Goal: Information Seeking & Learning: Check status

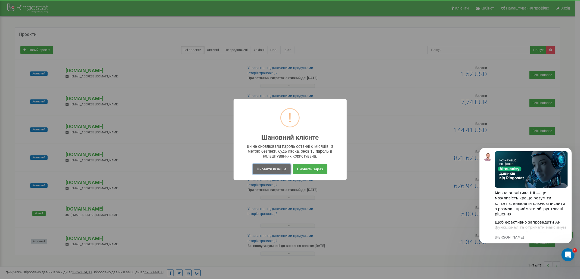
click at [280, 169] on button "Оновити пізніше" at bounding box center [272, 169] width 38 height 10
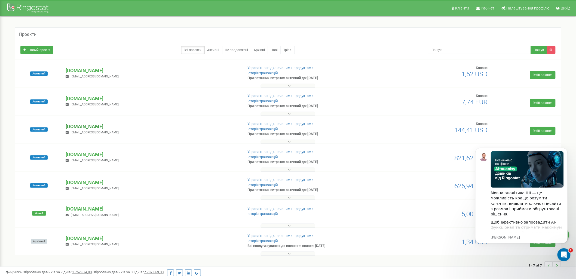
click at [96, 127] on p "[DOMAIN_NAME]" at bounding box center [152, 126] width 173 height 7
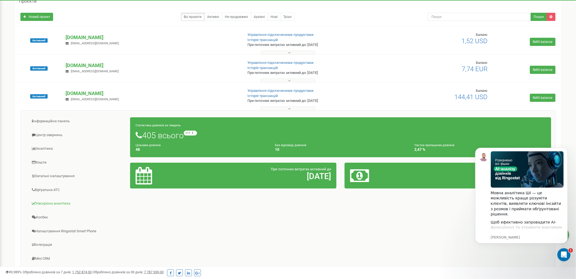
scroll to position [72, 0]
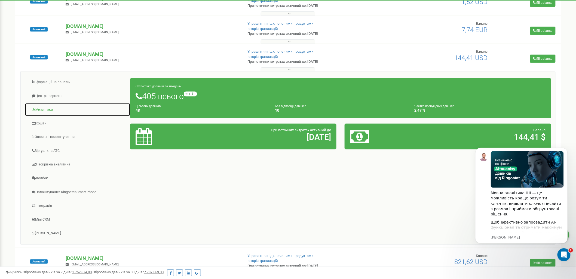
click at [42, 110] on link "Аналiтика" at bounding box center [78, 109] width 106 height 13
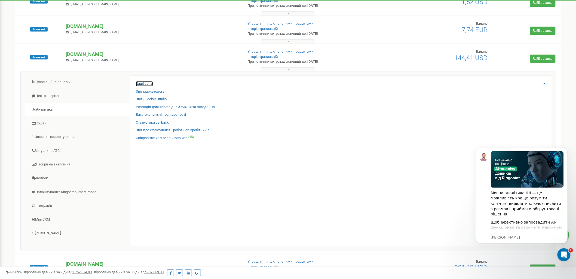
click at [145, 83] on link "Ваші звіти" at bounding box center [144, 83] width 17 height 5
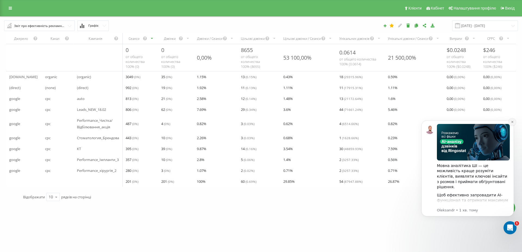
click at [513, 122] on icon "Dismiss notification" at bounding box center [512, 121] width 3 height 3
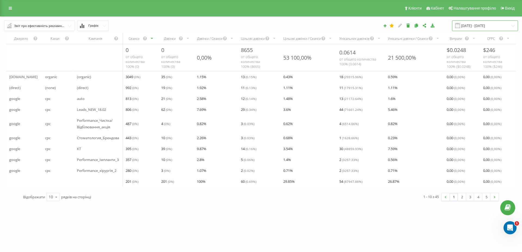
click at [472, 26] on input "[DATE] - [DATE]" at bounding box center [485, 25] width 66 height 11
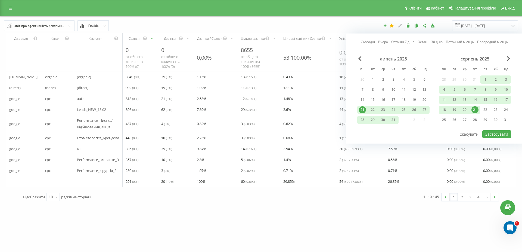
click at [329, 31] on div "21.07.2025 - 21.08.2025 Сьогодні Вчора Останні 7 днів Останні 30 днів Поточний …" at bounding box center [359, 25] width 326 height 11
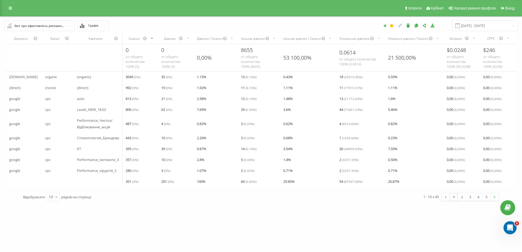
click at [71, 26] on input "text" at bounding box center [40, 26] width 70 height 10
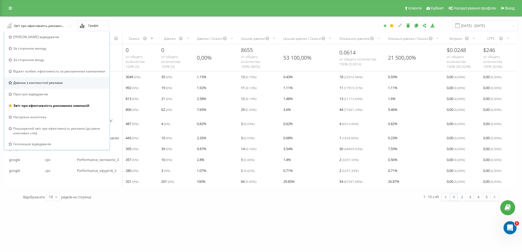
click at [36, 84] on span "Дзвінки з контекстної реклами" at bounding box center [38, 82] width 50 height 5
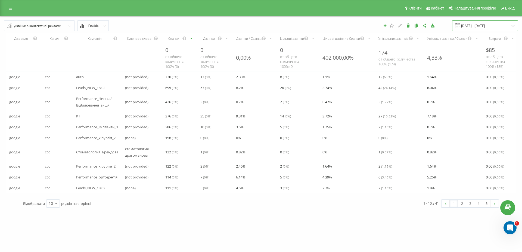
click at [485, 26] on input "21.07.2025 - 21.08.2025" at bounding box center [485, 25] width 66 height 11
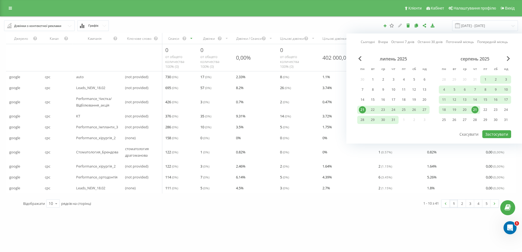
click at [450, 19] on div "Дзвінки з контекстної реклами Браузер відвідувачів За сторінкою виходу За сторі…" at bounding box center [261, 26] width 522 height 18
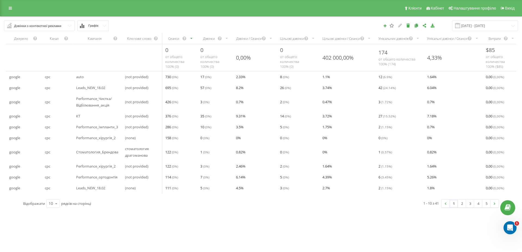
click at [53, 28] on div "Дзвінки з контекстної реклами" at bounding box center [37, 26] width 47 height 6
click at [11, 6] on icon at bounding box center [10, 8] width 3 height 4
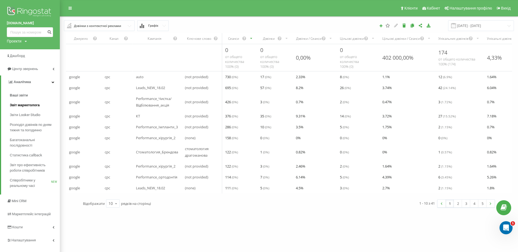
click at [33, 103] on span "Звіт маркетолога" at bounding box center [25, 104] width 30 height 5
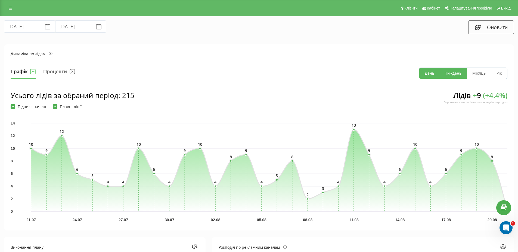
click at [453, 72] on button "Тиждень" at bounding box center [453, 73] width 27 height 11
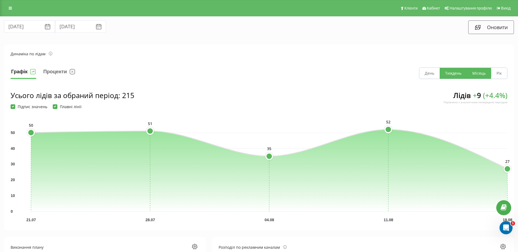
click at [477, 70] on button "Місяць" at bounding box center [479, 73] width 24 height 11
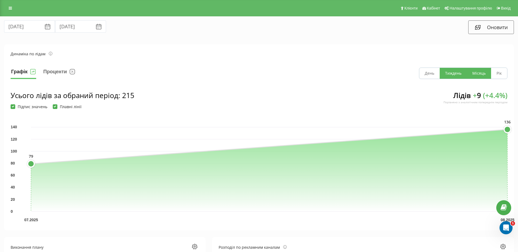
click at [448, 75] on button "Тиждень" at bounding box center [453, 73] width 27 height 11
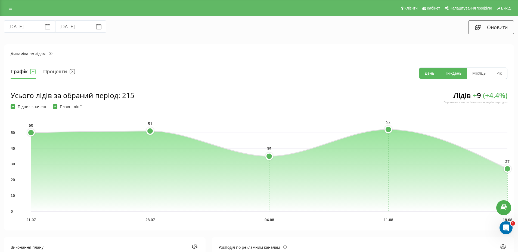
click at [427, 74] on button "День" at bounding box center [429, 73] width 20 height 11
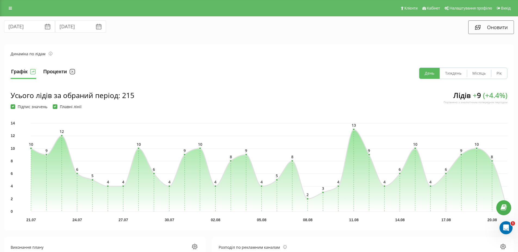
click at [59, 72] on button "Проценти" at bounding box center [59, 72] width 33 height 11
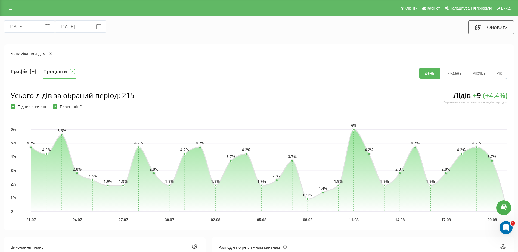
click at [26, 73] on button "Графік" at bounding box center [24, 72] width 26 height 11
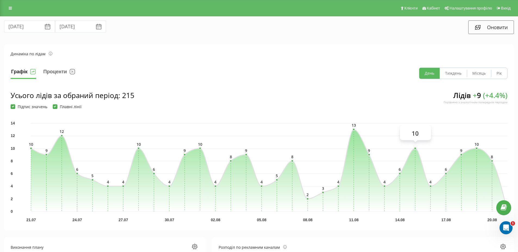
click at [417, 147] on icon "0 2 4 6 8 10 12 14 21.07 24.07 27.07 30.07 02.08 05.08 08.08 11.08 14.08 17.08 …" at bounding box center [269, 164] width 477 height 94
click at [9, 6] on link at bounding box center [10, 8] width 10 height 8
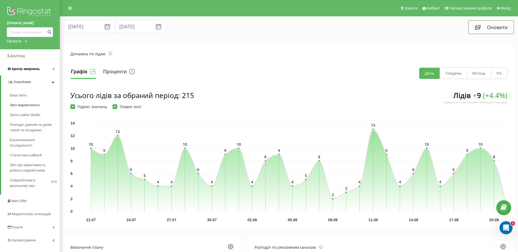
click at [51, 68] on link "Центр звернень" at bounding box center [30, 68] width 60 height 13
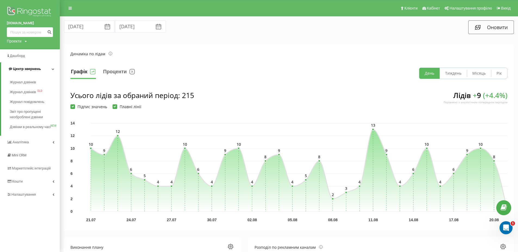
click at [39, 73] on link "Центр звернень" at bounding box center [30, 68] width 59 height 13
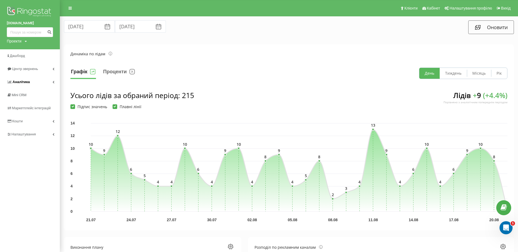
click at [29, 82] on link "Аналiтика" at bounding box center [30, 81] width 60 height 13
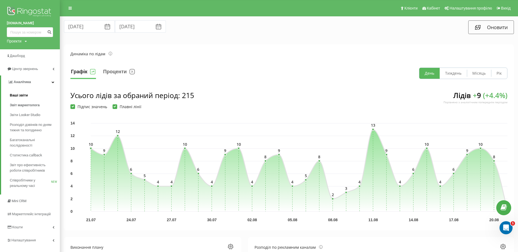
click at [22, 95] on span "Ваші звіти" at bounding box center [19, 94] width 18 height 5
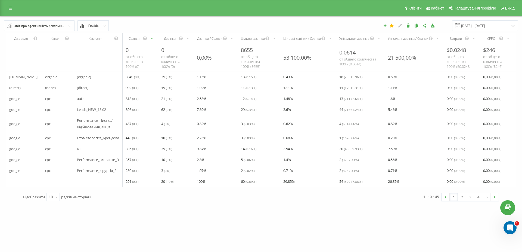
click at [100, 25] on button "Графік" at bounding box center [93, 25] width 31 height 11
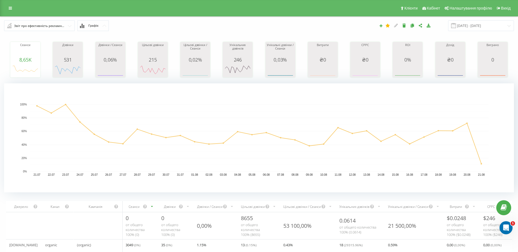
click at [95, 26] on span "Графік" at bounding box center [93, 26] width 10 height 4
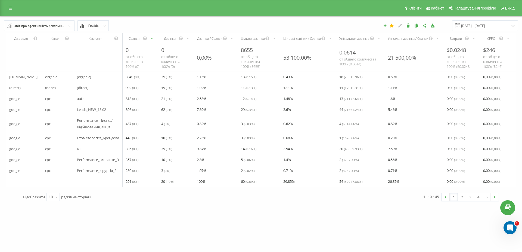
click at [47, 26] on div "Звіт про ефективність рекламних кампаній" at bounding box center [39, 26] width 51 height 6
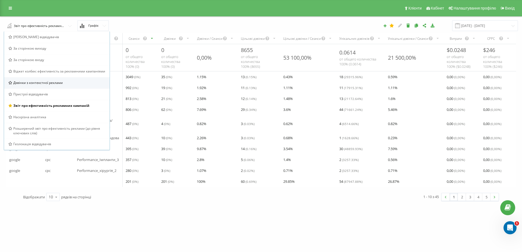
click at [54, 82] on span "Дзвінки з контекстної реклами" at bounding box center [38, 82] width 50 height 5
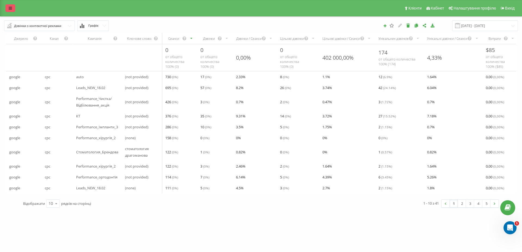
click at [10, 10] on icon at bounding box center [10, 8] width 3 height 4
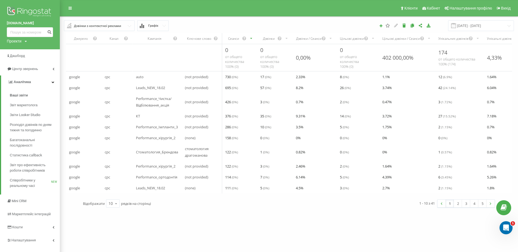
click at [313, 245] on div "whiteclinic.com.ua Проекти whiteclinic.com.ua openshop.ua slovakstudy.com focus…" at bounding box center [259, 126] width 518 height 252
click at [19, 55] on span "Дашборд" at bounding box center [18, 56] width 16 height 4
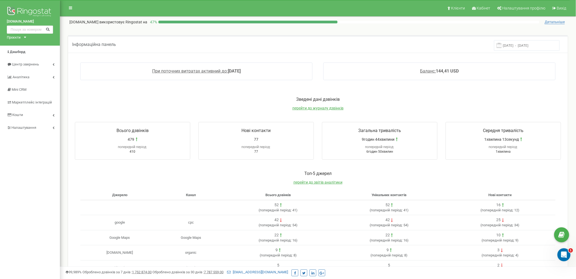
click at [530, 45] on input "[DATE] - [DATE]" at bounding box center [527, 45] width 66 height 11
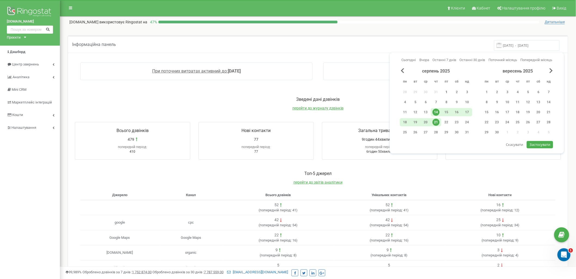
click at [447, 92] on div "1" at bounding box center [446, 92] width 7 height 7
click at [437, 120] on div "21" at bounding box center [435, 122] width 7 height 7
click at [535, 144] on span "Застосувати" at bounding box center [539, 144] width 21 height 5
type input "[DATE] - [DATE]"
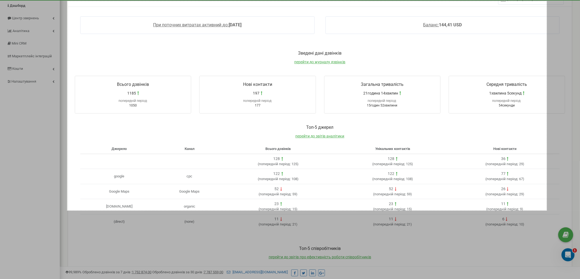
scroll to position [95, 0]
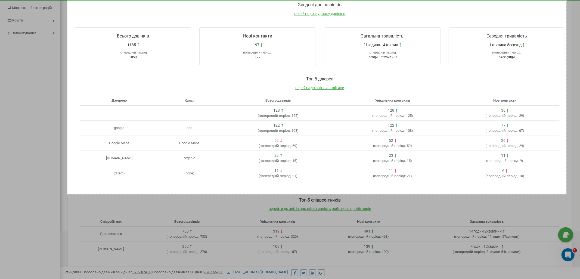
drag, startPoint x: 67, startPoint y: 47, endPoint x: 567, endPoint y: 194, distance: 520.6
click at [567, 194] on div "1836 X 889" at bounding box center [290, 92] width 580 height 374
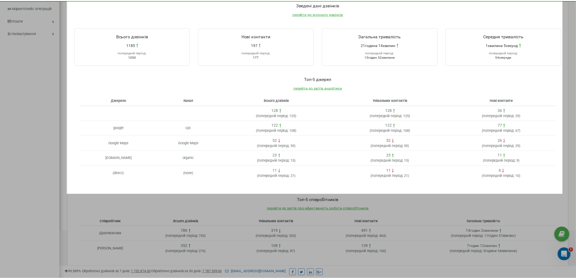
scroll to position [47, 0]
